Goal: Transaction & Acquisition: Subscribe to service/newsletter

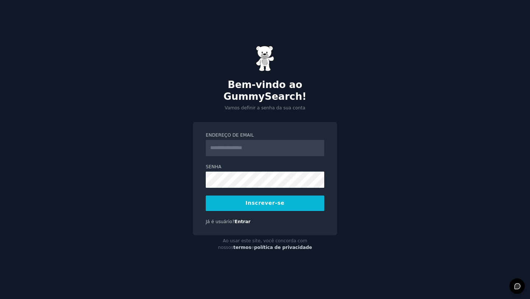
click at [299, 141] on input "Endereço de email" at bounding box center [265, 148] width 119 height 16
click at [227, 142] on input "Endereço de email" at bounding box center [265, 148] width 119 height 16
type input "**********"
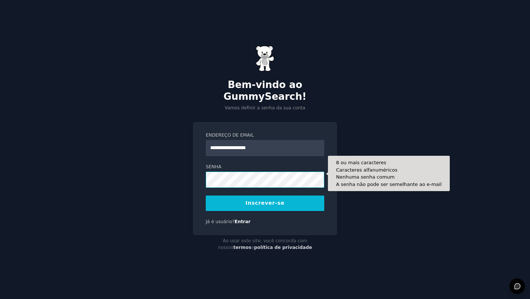
click at [182, 172] on div "**********" at bounding box center [265, 149] width 530 height 299
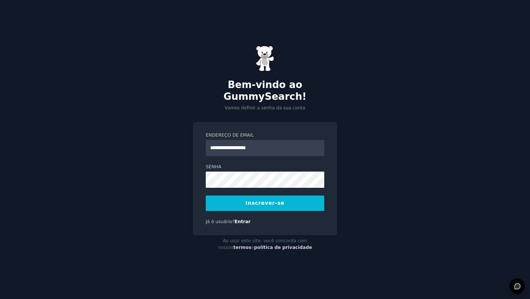
click at [256, 202] on button "Inscrever-se" at bounding box center [265, 202] width 119 height 15
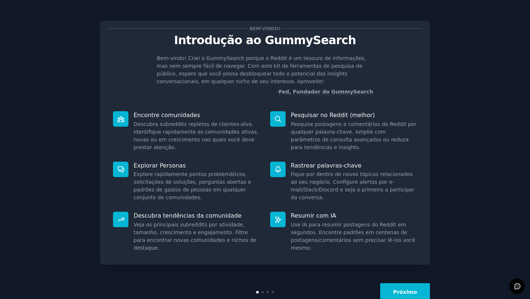
click at [415, 293] on font "Próximo" at bounding box center [405, 292] width 24 height 6
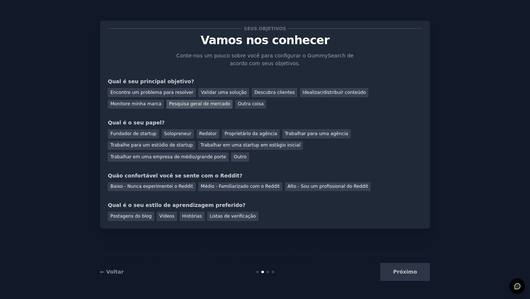
click at [169, 102] on font "Pesquisa geral de mercado" at bounding box center [199, 103] width 61 height 5
click at [303, 92] on font "Idealizar/distribuir conteúdo" at bounding box center [334, 92] width 63 height 5
click at [204, 133] on font "Redator" at bounding box center [208, 133] width 18 height 5
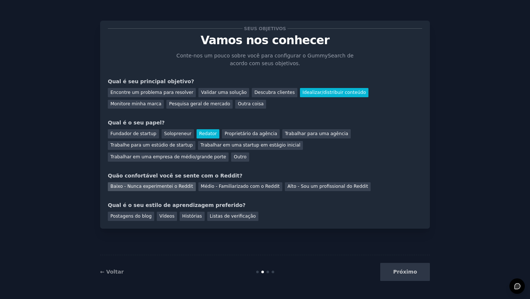
click at [176, 186] on font "Baixo - Nunca experimentei o Reddit" at bounding box center [151, 186] width 83 height 5
click at [123, 219] on font "Postagens do blog" at bounding box center [130, 216] width 41 height 5
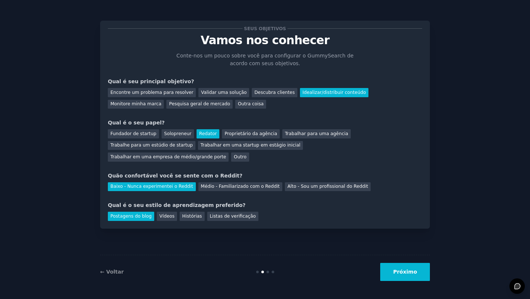
click at [403, 278] on button "Próximo" at bounding box center [405, 272] width 50 height 18
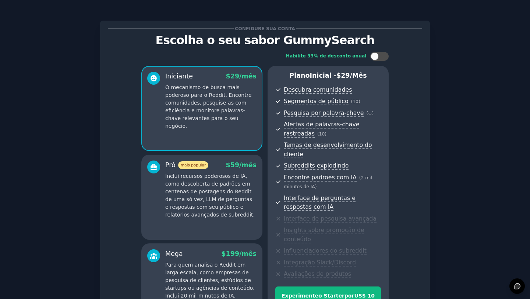
click at [234, 213] on p "Inclui recursos poderosos de IA, como descoberta de padrões em centenas de post…" at bounding box center [210, 195] width 91 height 46
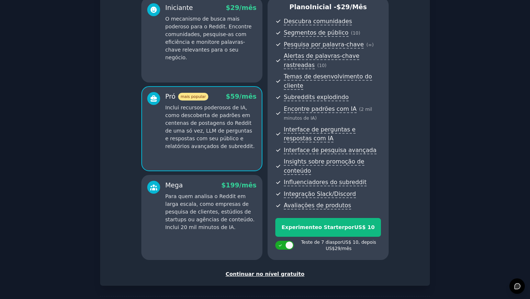
scroll to position [99, 0]
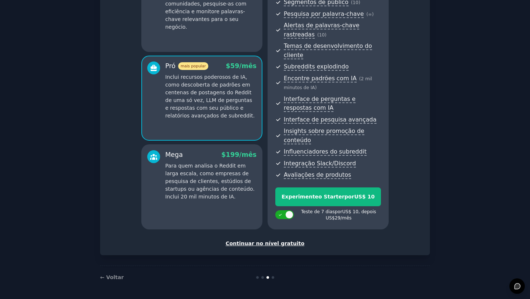
click at [189, 190] on font "Para quem analisa o Reddit em larga escala, como empresas de pesquisa de client…" at bounding box center [209, 181] width 89 height 37
